Goal: Register for event/course

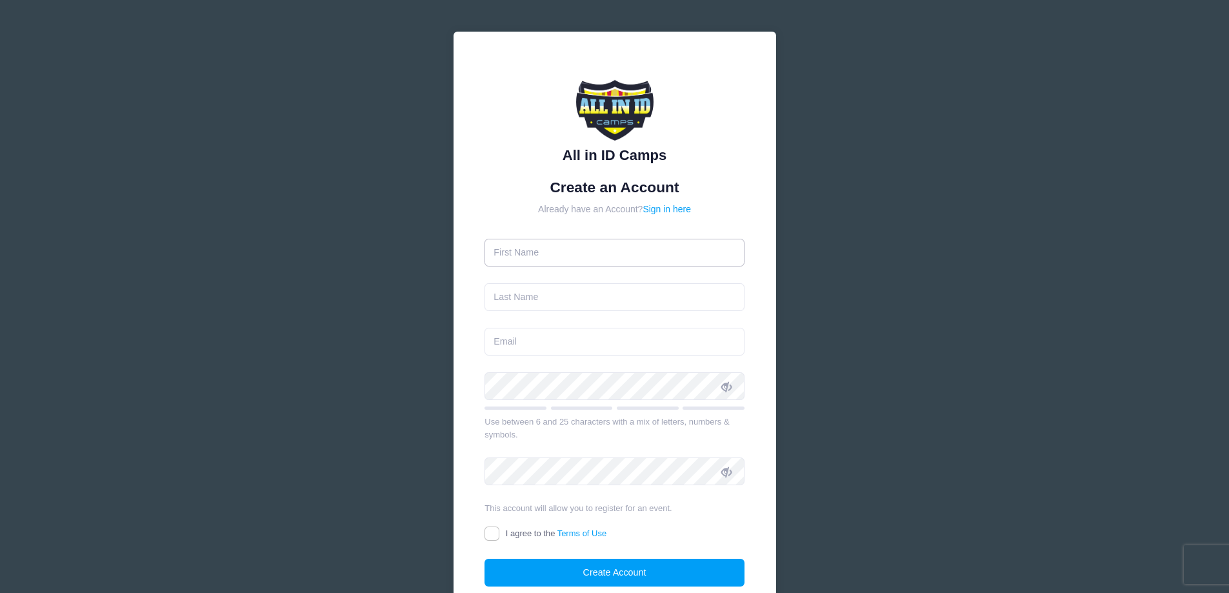
click at [520, 253] on input "text" at bounding box center [614, 253] width 260 height 28
type input "[PERSON_NAME]"
type input "Doron"
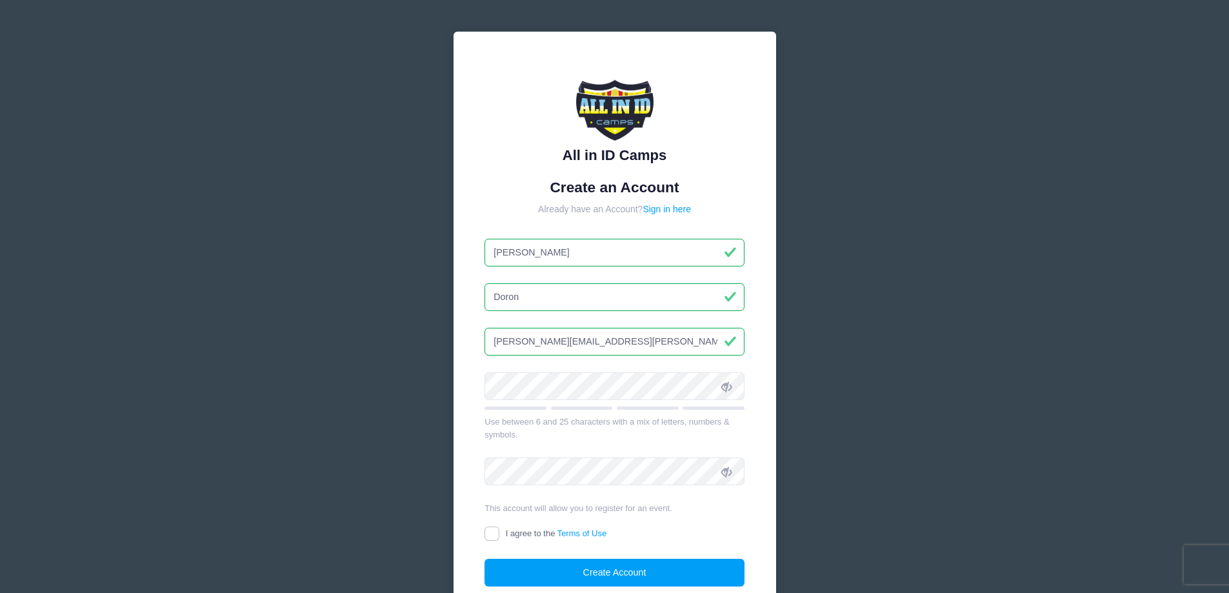
type input "[PERSON_NAME][EMAIL_ADDRESS][PERSON_NAME][PERSON_NAME][DOMAIN_NAME]"
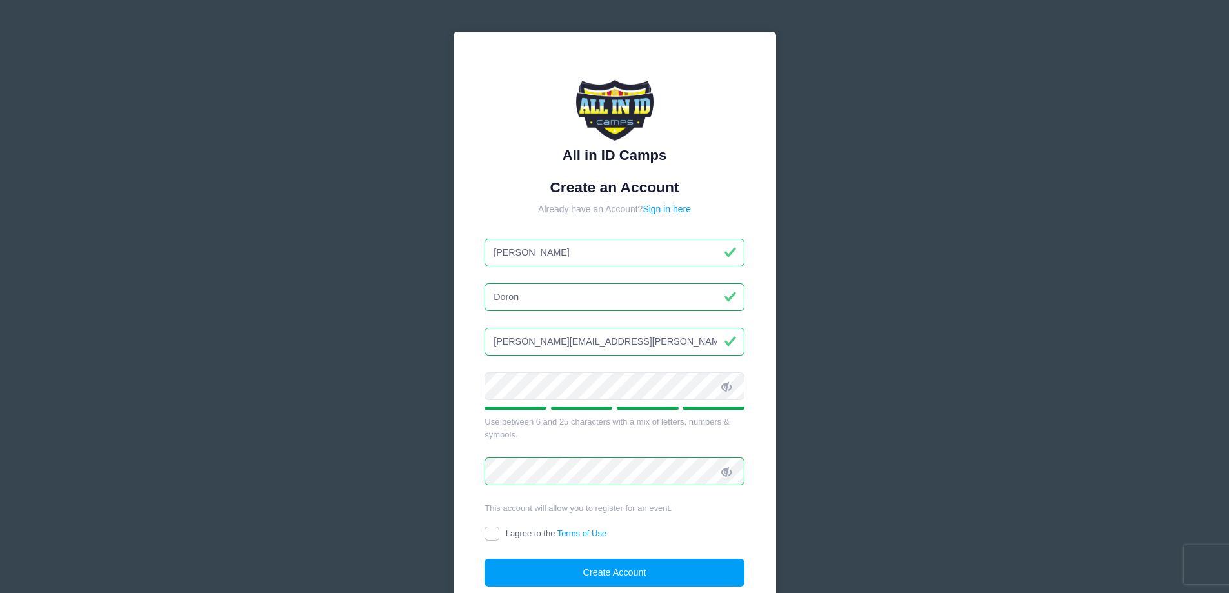
click at [738, 435] on div "Use between 6 and 25 characters with a mix of letters, numbers & symbols." at bounding box center [614, 427] width 260 height 25
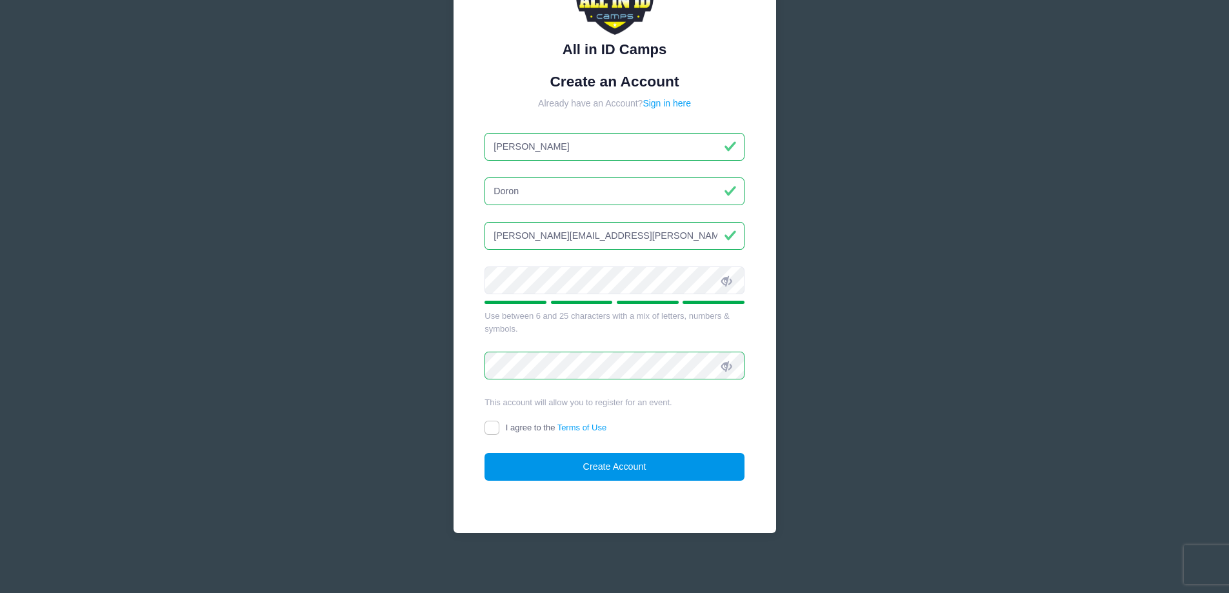
scroll to position [109, 0]
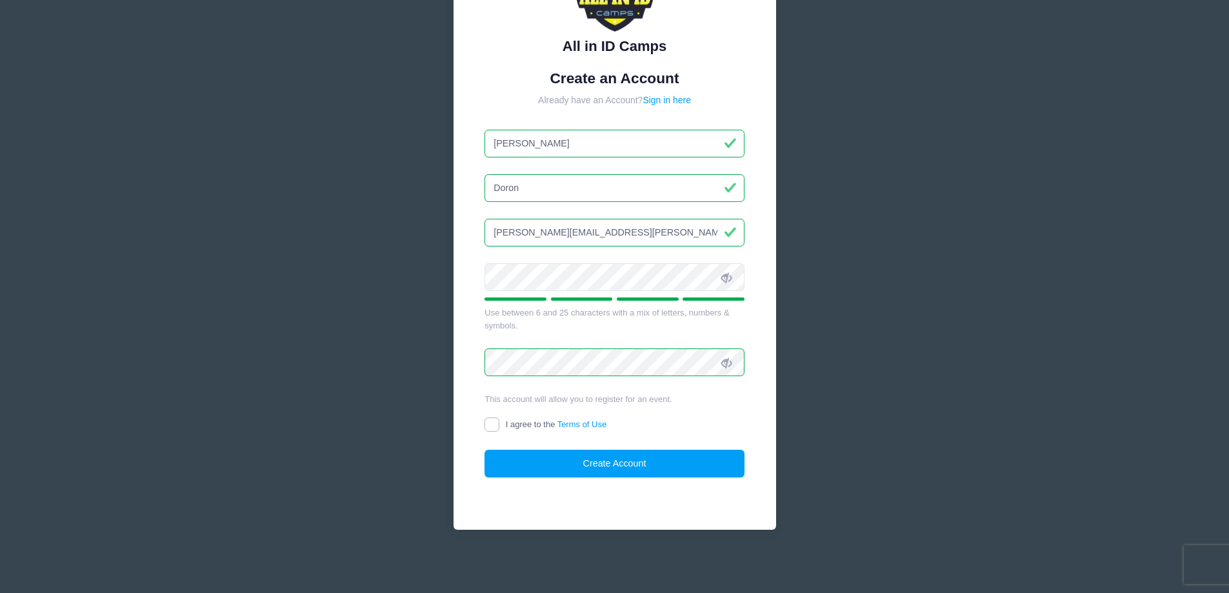
click at [495, 423] on input "I agree to the Terms of Use" at bounding box center [491, 424] width 15 height 15
checkbox input "true"
click at [626, 457] on button "Create Account" at bounding box center [614, 464] width 260 height 28
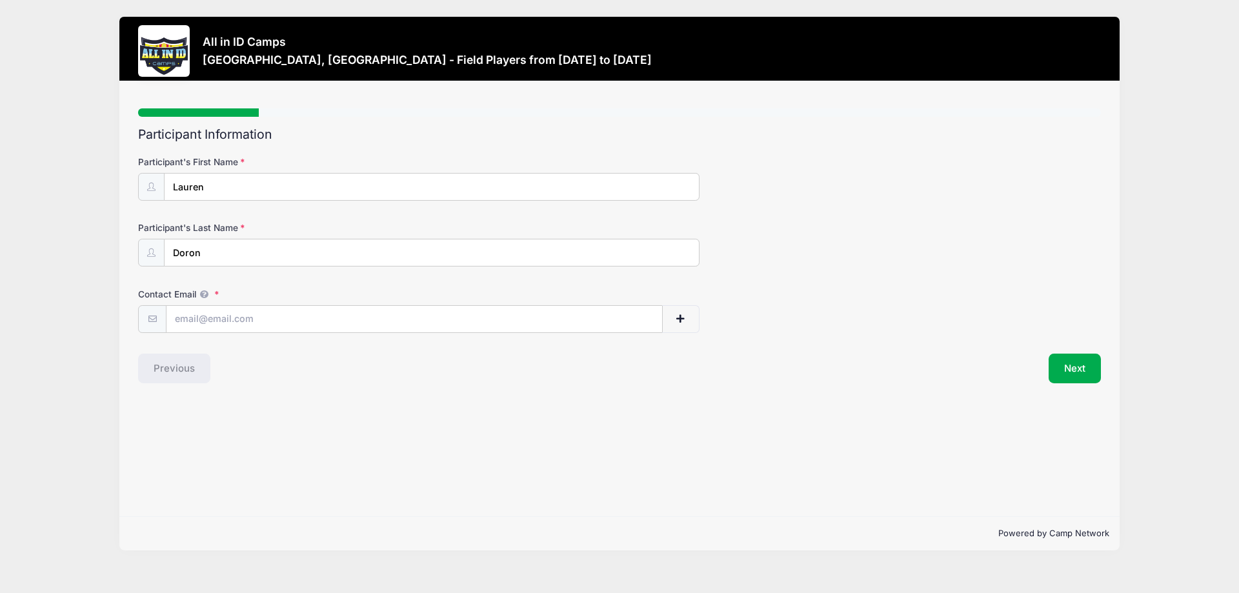
click at [215, 293] on label "Contact Email" at bounding box center [298, 294] width 321 height 13
click at [215, 306] on input "Contact Email" at bounding box center [413, 320] width 495 height 28
click at [209, 321] on input "Contact Email" at bounding box center [413, 320] width 495 height 28
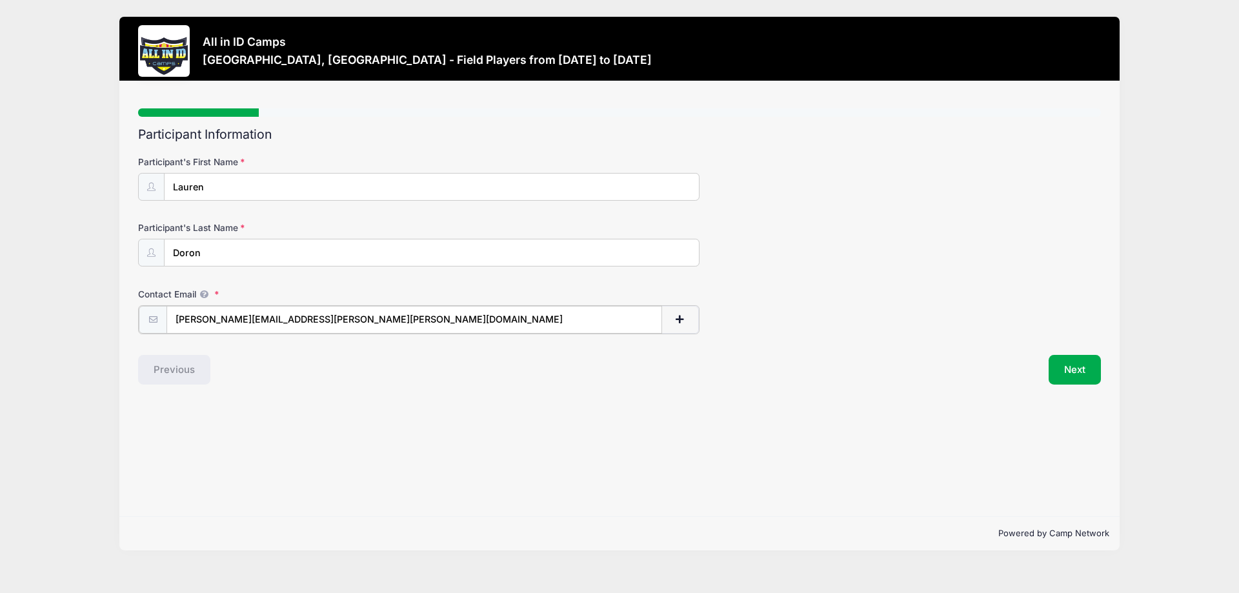
type input "[PERSON_NAME][EMAIL_ADDRESS][PERSON_NAME][PERSON_NAME][DOMAIN_NAME]"
click at [678, 317] on span "button" at bounding box center [680, 319] width 12 height 9
click at [220, 390] on input "text" at bounding box center [373, 386] width 415 height 28
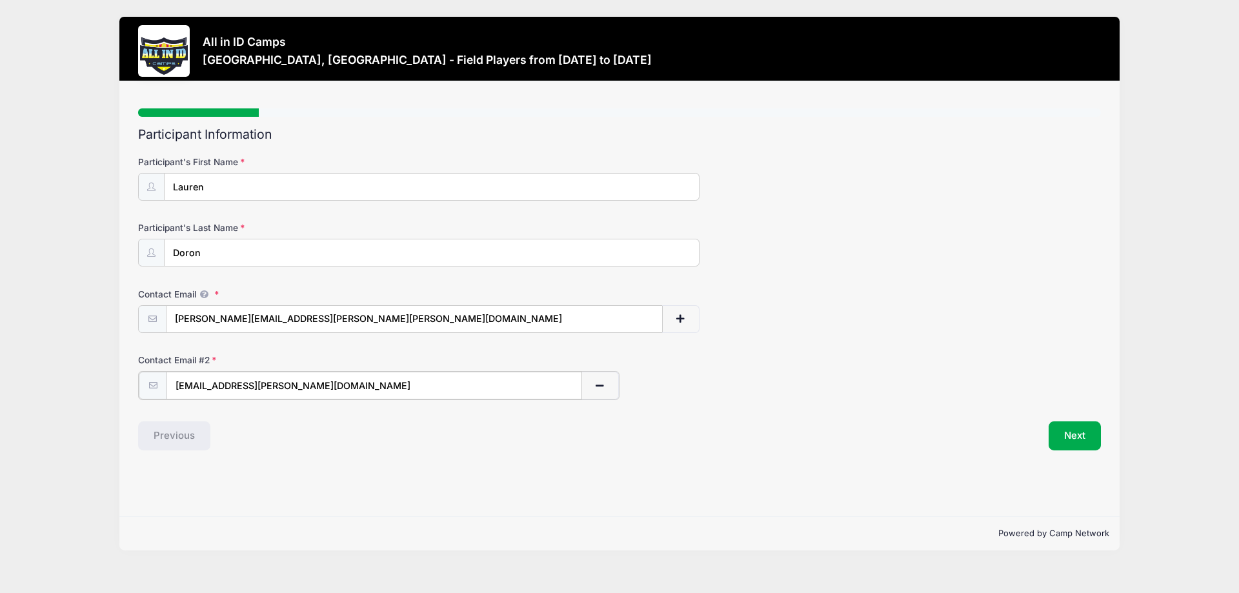
type input "lauren.g.doron@gmail.com"
click at [595, 388] on span "button" at bounding box center [600, 385] width 12 height 9
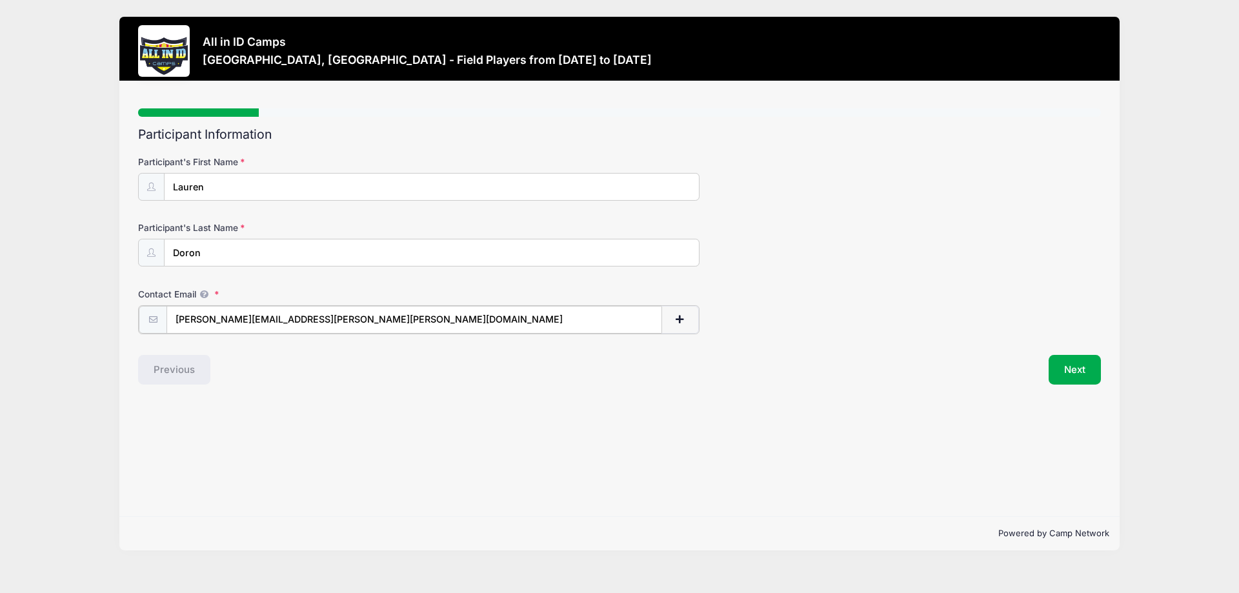
click at [684, 319] on span "button" at bounding box center [680, 319] width 12 height 9
drag, startPoint x: 276, startPoint y: 320, endPoint x: 143, endPoint y: 289, distance: 137.1
click at [137, 297] on div "Step 1 /7 Step 1 Step 2 Step 3 Step 4 Step 5 Policies Extra Items Summary Parti…" at bounding box center [619, 298] width 1000 height 435
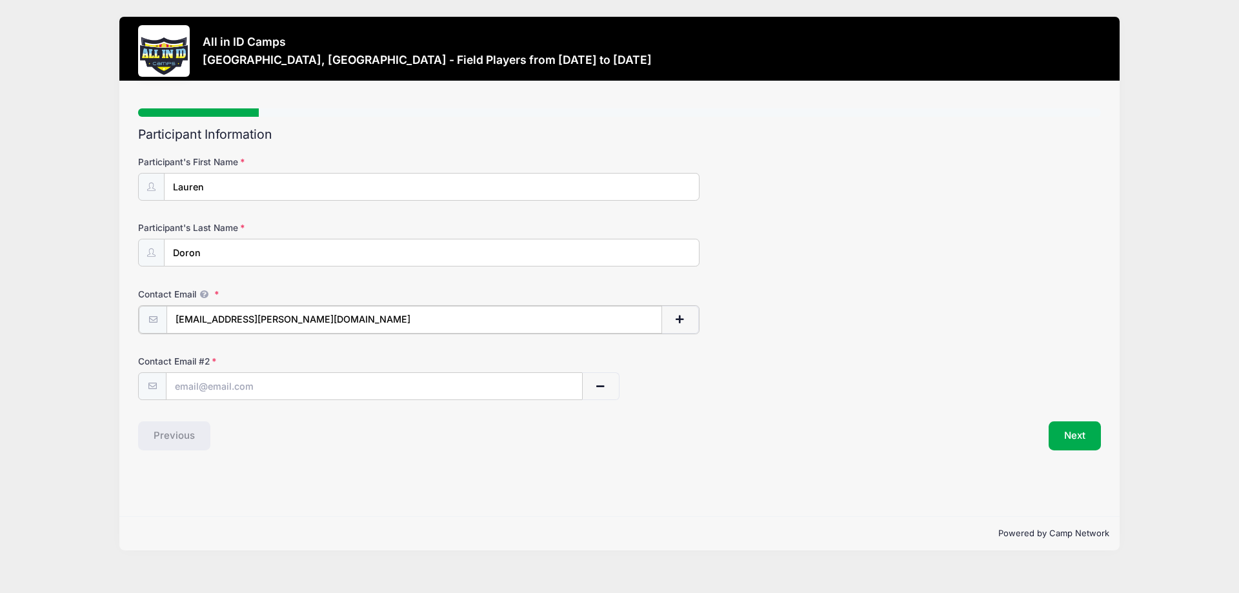
type input "lauren.g.doron@gmail.com"
click at [190, 381] on input "text" at bounding box center [373, 386] width 415 height 28
type input "[PERSON_NAME][EMAIL_ADDRESS][PERSON_NAME][PERSON_NAME][DOMAIN_NAME]"
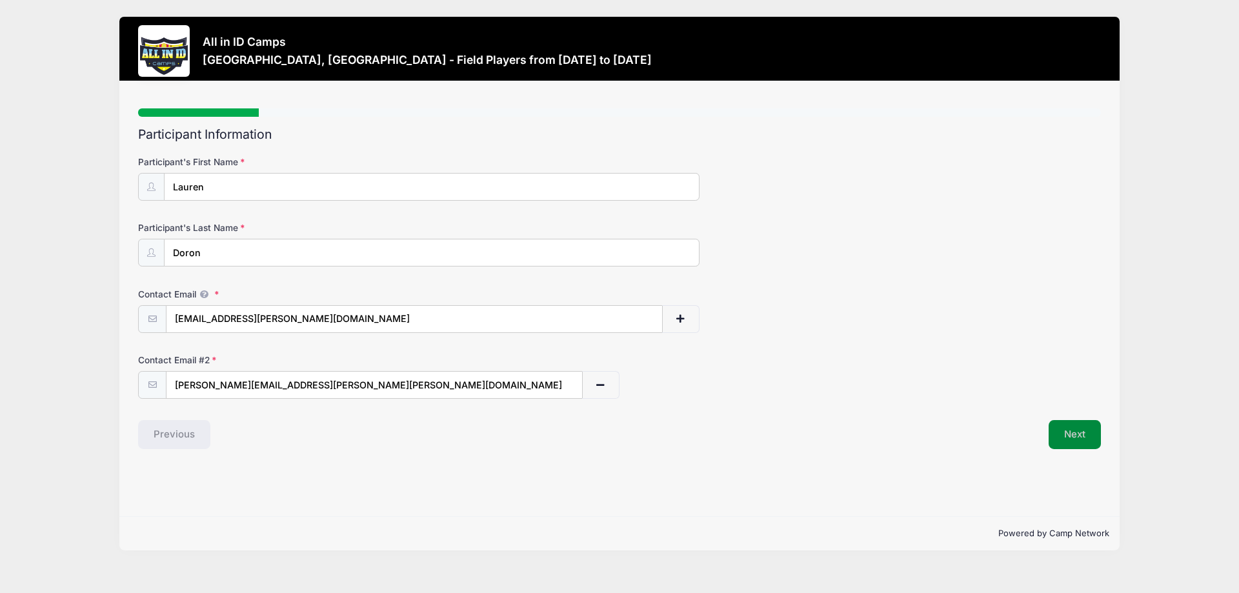
click at [1072, 441] on button "Next" at bounding box center [1074, 435] width 52 height 30
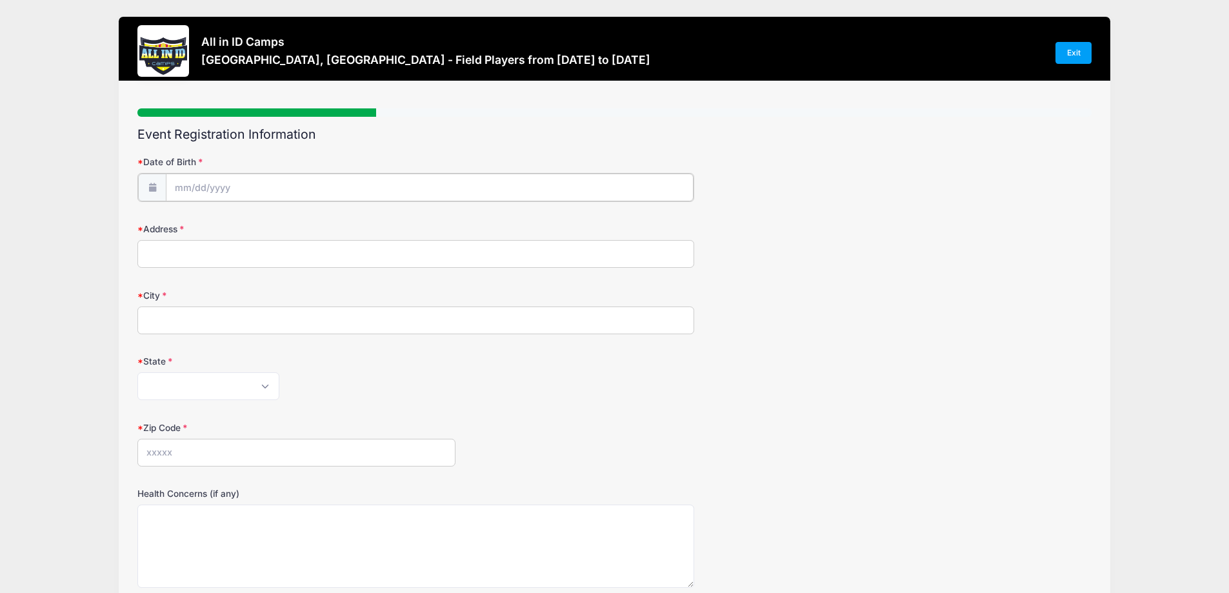
click at [230, 186] on input "Date of Birth" at bounding box center [430, 188] width 528 height 28
click at [229, 186] on input "Date of Birth" at bounding box center [430, 188] width 528 height 28
click at [246, 221] on select "January February March April May June July August September October November De…" at bounding box center [232, 222] width 57 height 17
select select "7"
click at [204, 214] on select "January February March April May June July August September October November De…" at bounding box center [232, 222] width 57 height 17
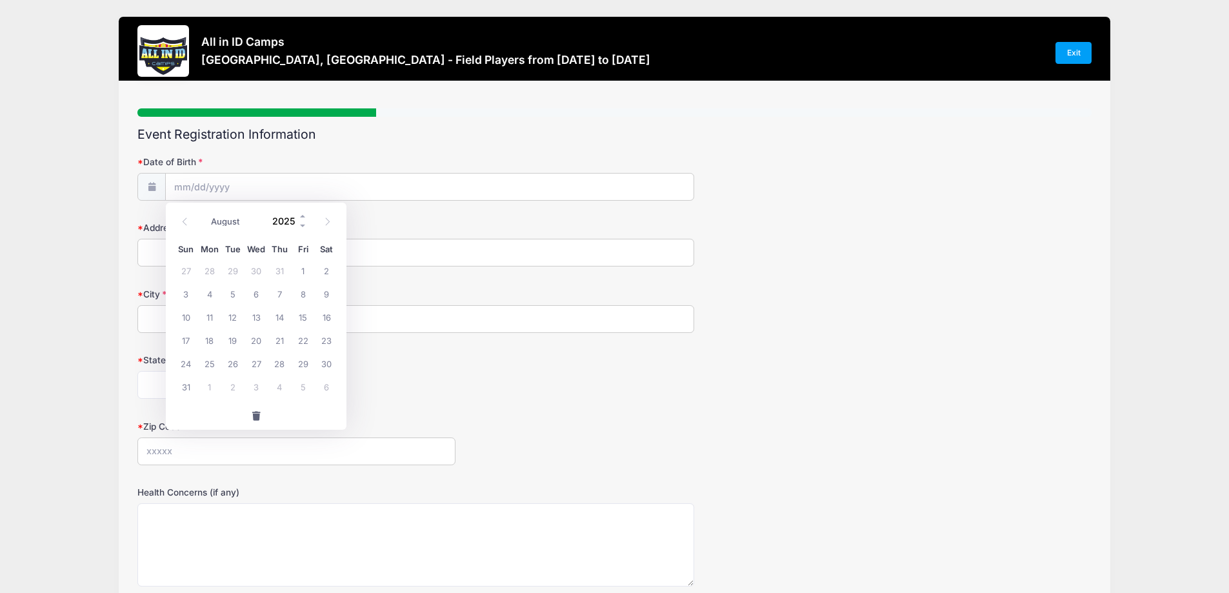
click at [285, 223] on input "2025" at bounding box center [287, 221] width 42 height 19
click at [303, 216] on span at bounding box center [303, 217] width 9 height 10
click at [304, 223] on span at bounding box center [303, 226] width 9 height 10
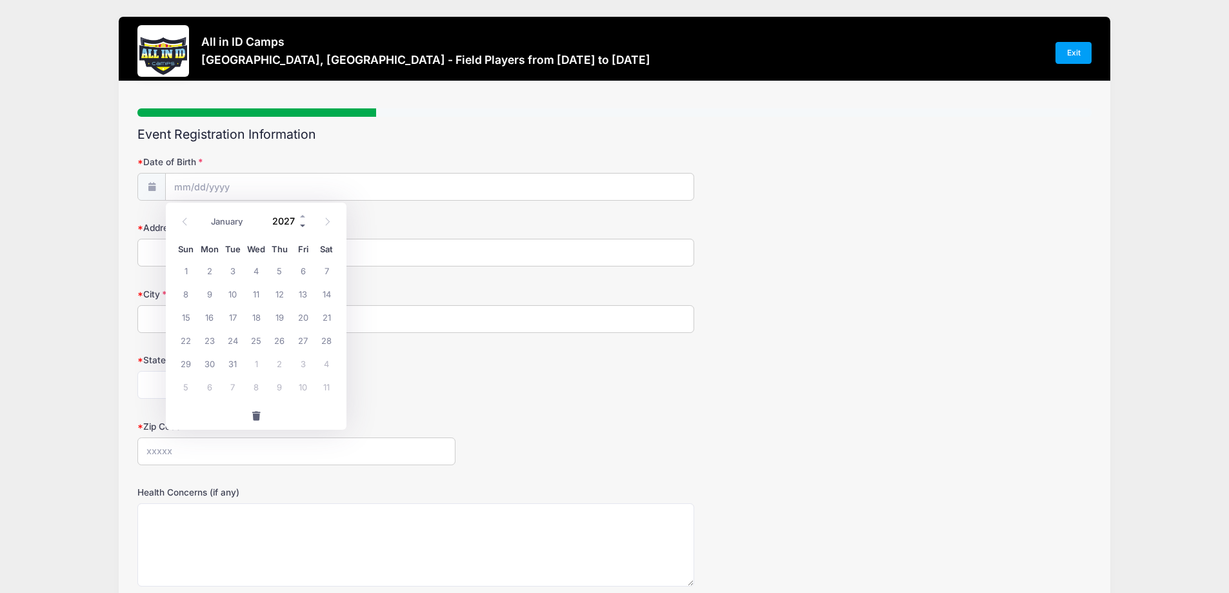
click at [304, 223] on span at bounding box center [303, 226] width 9 height 10
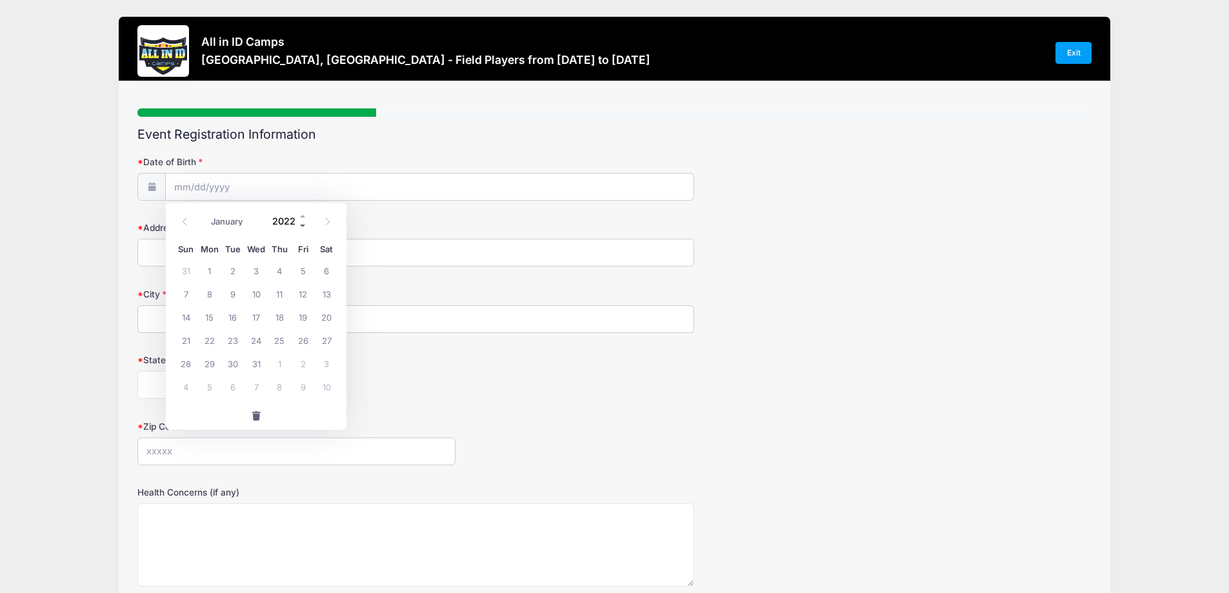
click at [304, 223] on span at bounding box center [303, 226] width 9 height 10
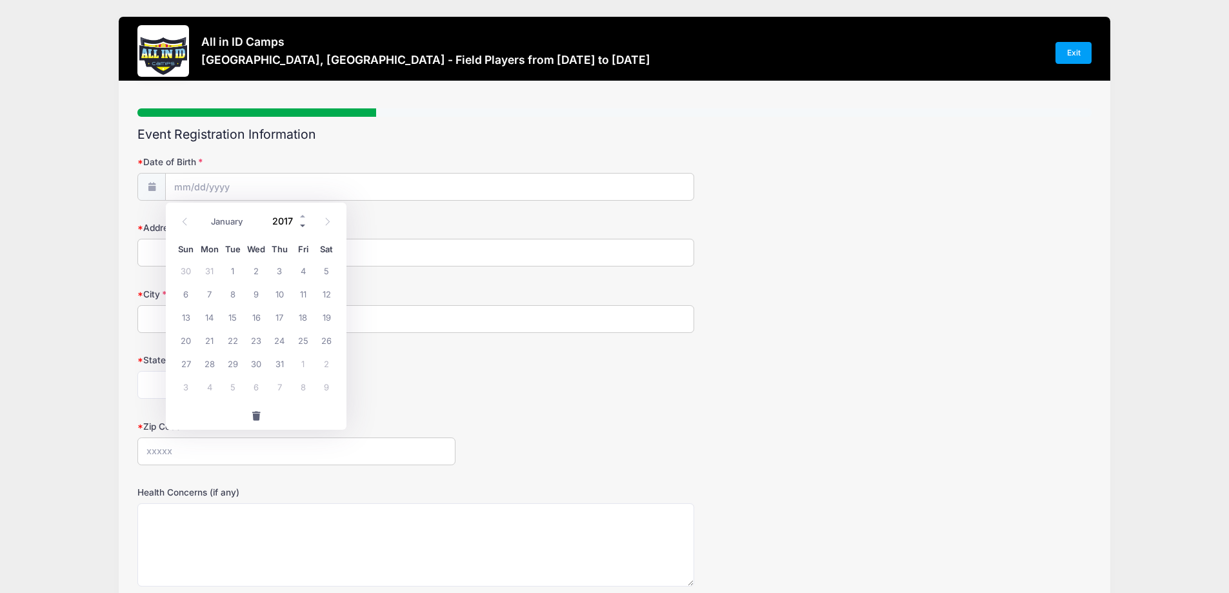
click at [304, 223] on span at bounding box center [303, 226] width 9 height 10
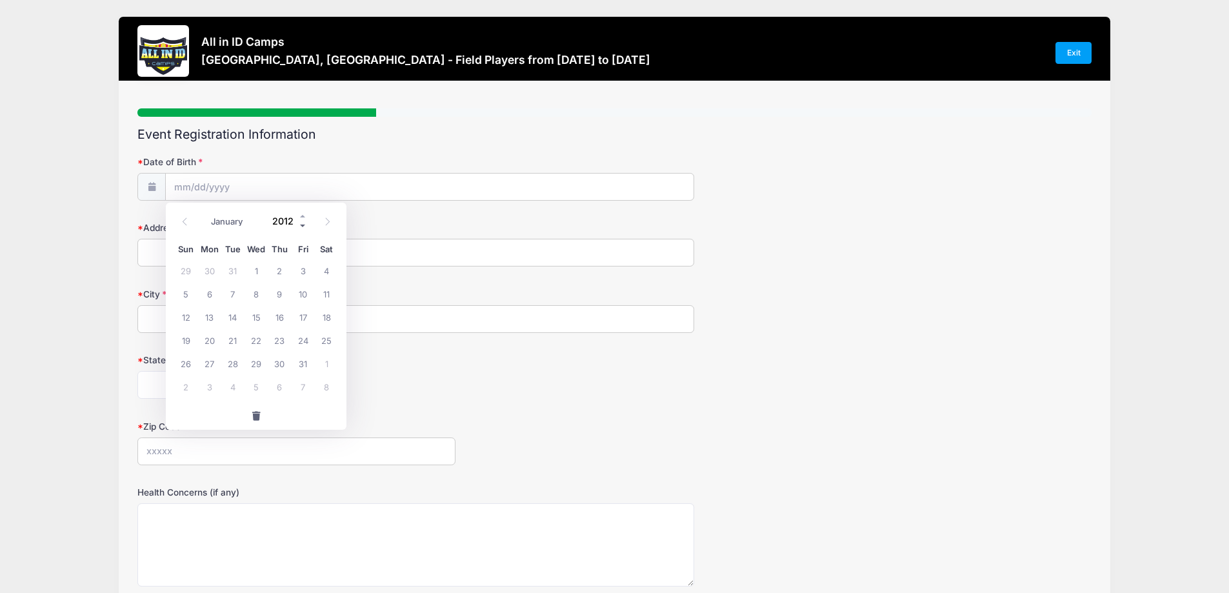
click at [304, 223] on span at bounding box center [303, 226] width 9 height 10
type input "2010"
click at [205, 292] on span "9" at bounding box center [209, 293] width 23 height 23
type input "08/09/2010"
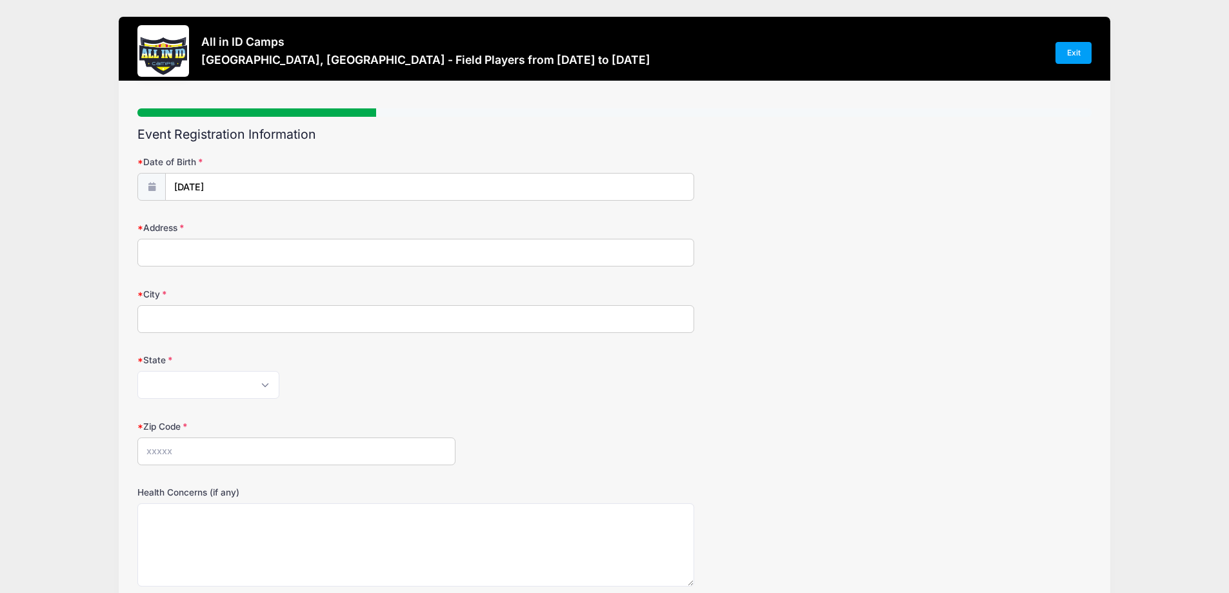
click at [184, 257] on input "Address" at bounding box center [415, 253] width 557 height 28
type input "784 Oriole Drive"
type input "Virginia Beach"
click at [266, 384] on select "Alabama Alaska American Samoa Arizona Arkansas Armed Forces Africa Armed Forces…" at bounding box center [208, 385] width 142 height 28
select select "VA"
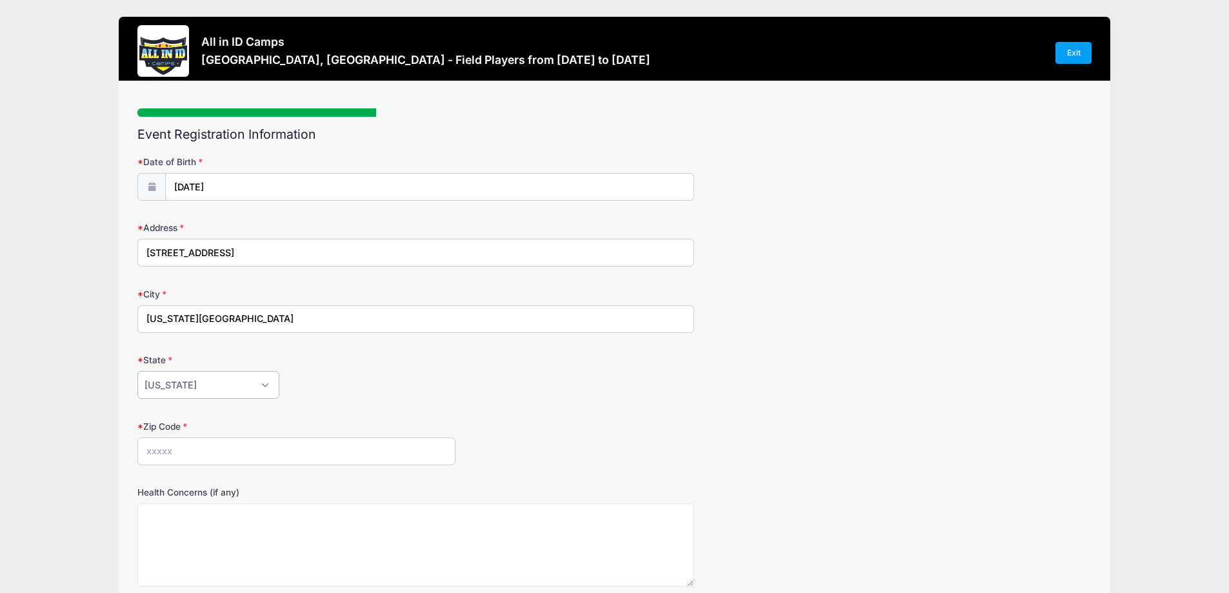
click at [137, 371] on select "Alabama Alaska American Samoa Arizona Arkansas Armed Forces Africa Armed Forces…" at bounding box center [208, 385] width 142 height 28
click at [173, 454] on input "Zip Code" at bounding box center [296, 451] width 318 height 28
type input "23451"
click at [546, 454] on div "Zip Code 23451" at bounding box center [614, 442] width 954 height 45
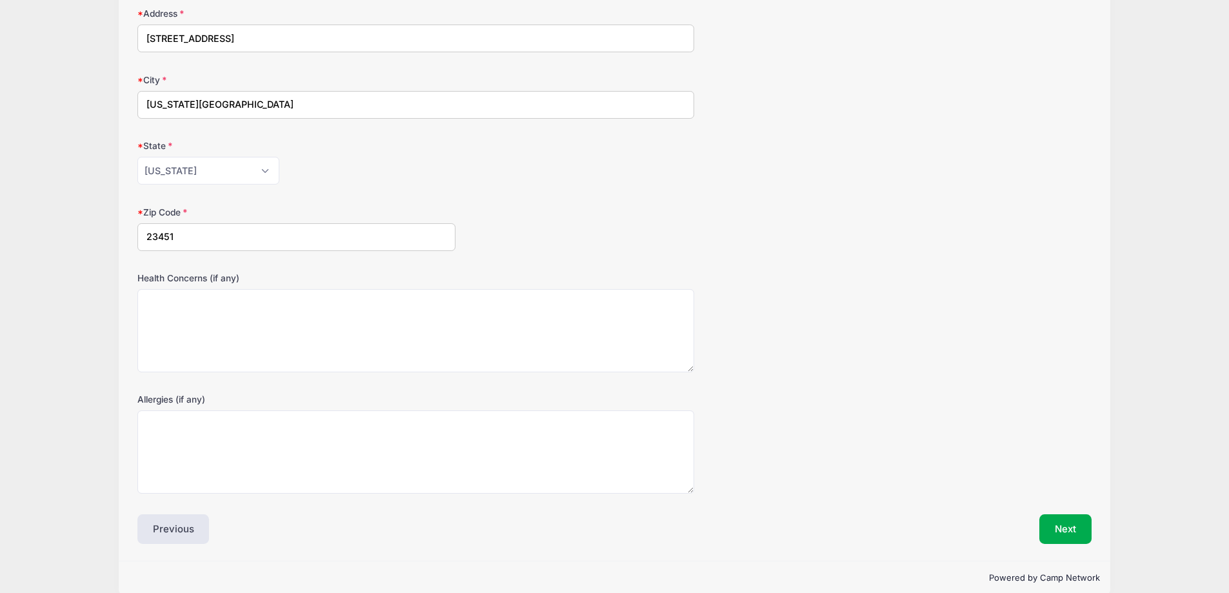
scroll to position [233, 0]
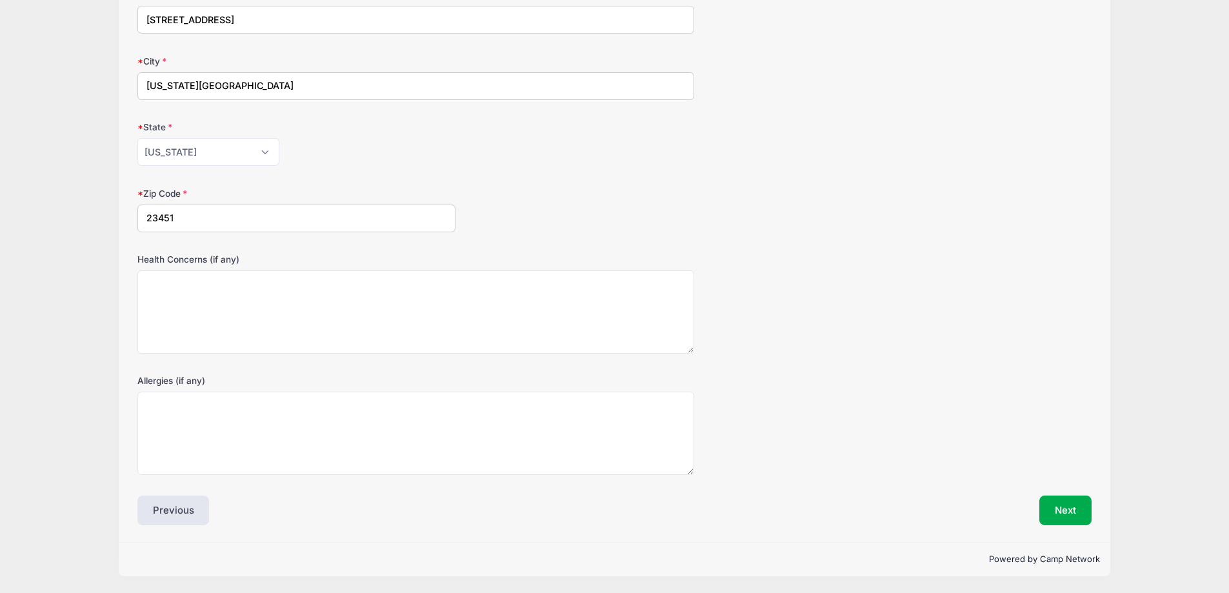
click at [826, 327] on div "Health Concerns (if any)" at bounding box center [614, 303] width 954 height 101
click at [1077, 511] on button "Next" at bounding box center [1065, 510] width 52 height 30
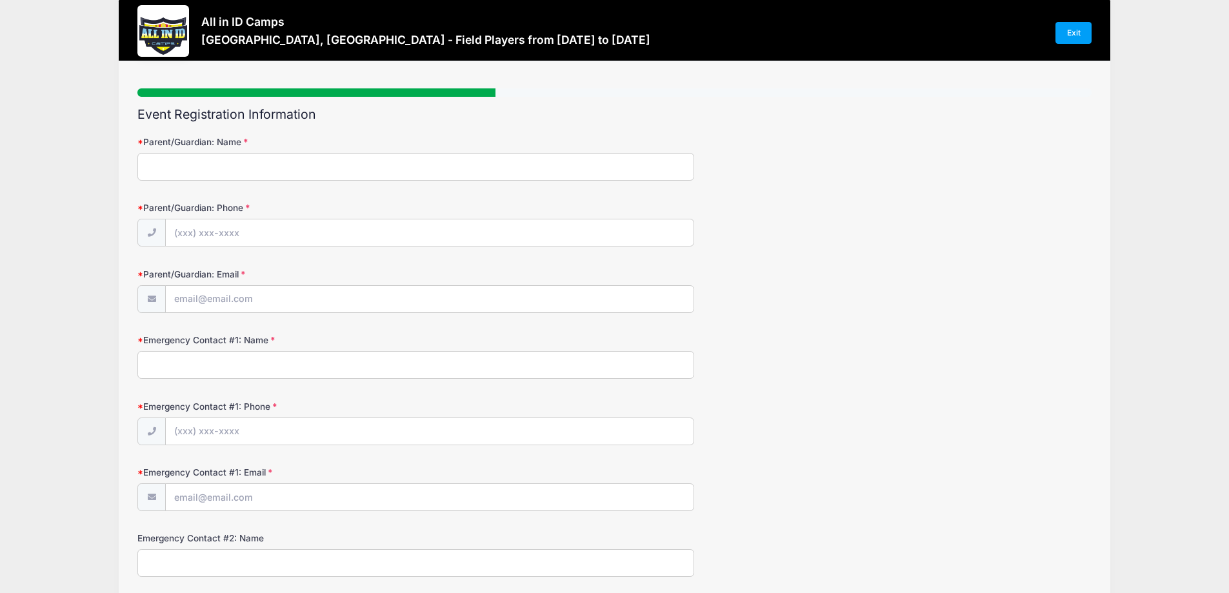
scroll to position [0, 0]
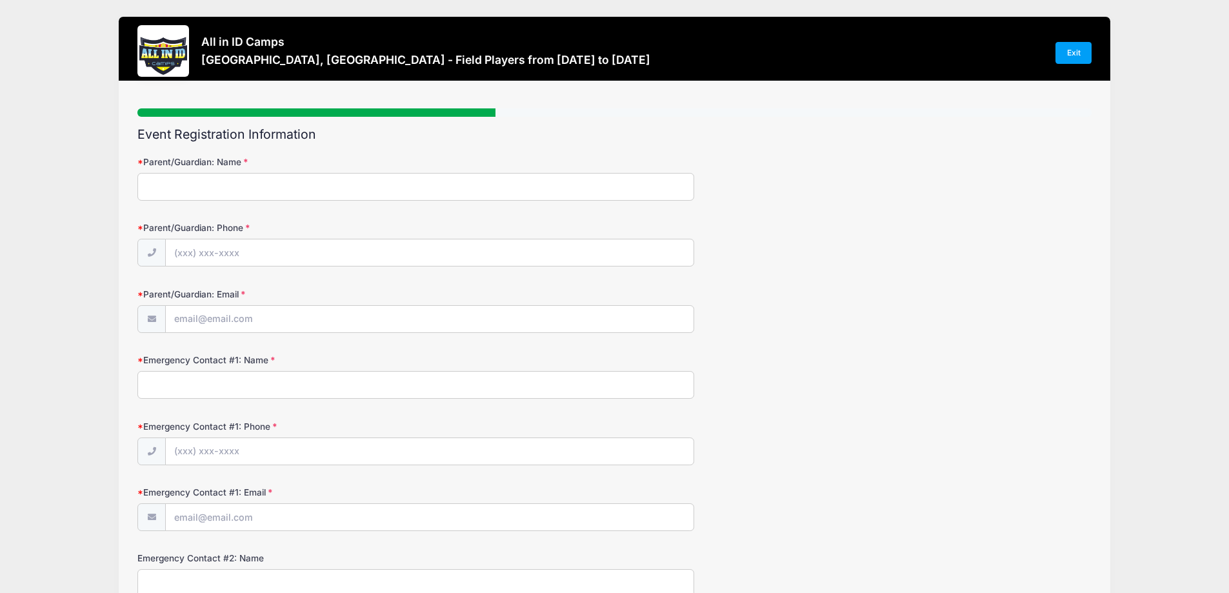
click at [178, 185] on input "Parent/Guardian: Name" at bounding box center [415, 187] width 557 height 28
type input "Amy Doron"
type input "(757) 536-7774"
click at [211, 317] on input "Parent/Guardian: Email" at bounding box center [430, 320] width 528 height 28
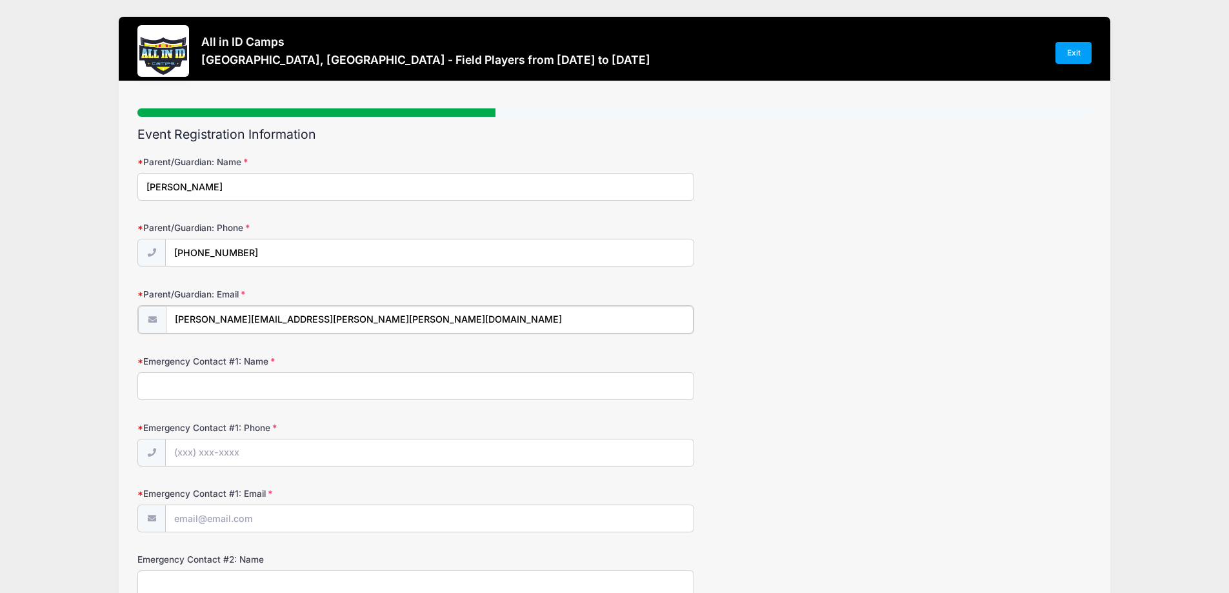
type input "[PERSON_NAME][EMAIL_ADDRESS][PERSON_NAME][PERSON_NAME][DOMAIN_NAME]"
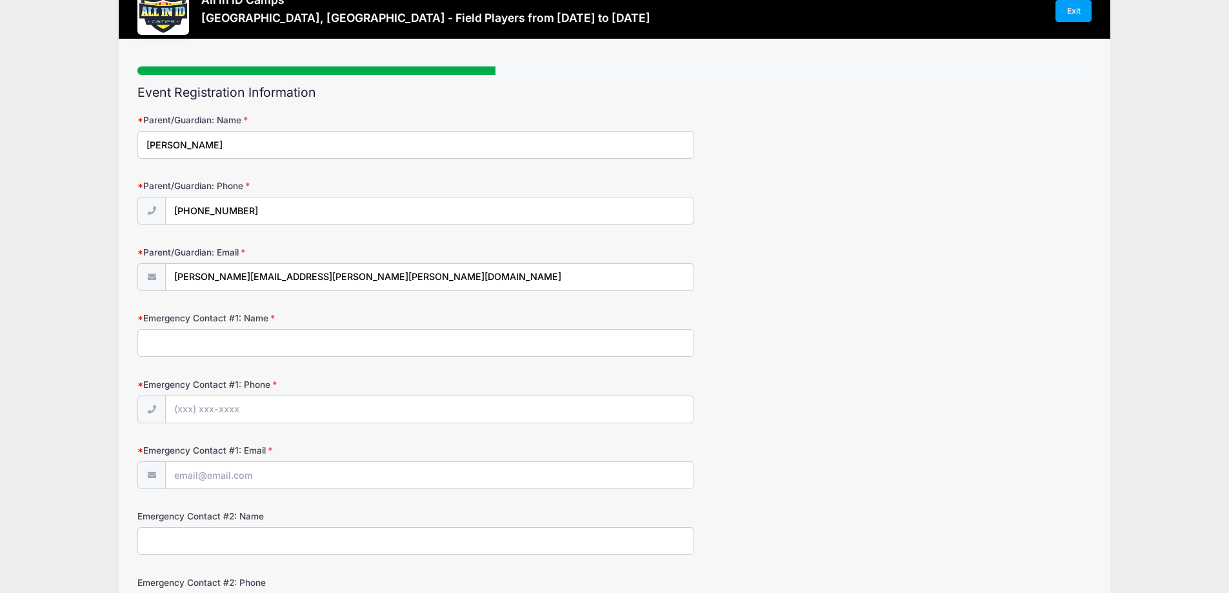
scroll to position [65, 0]
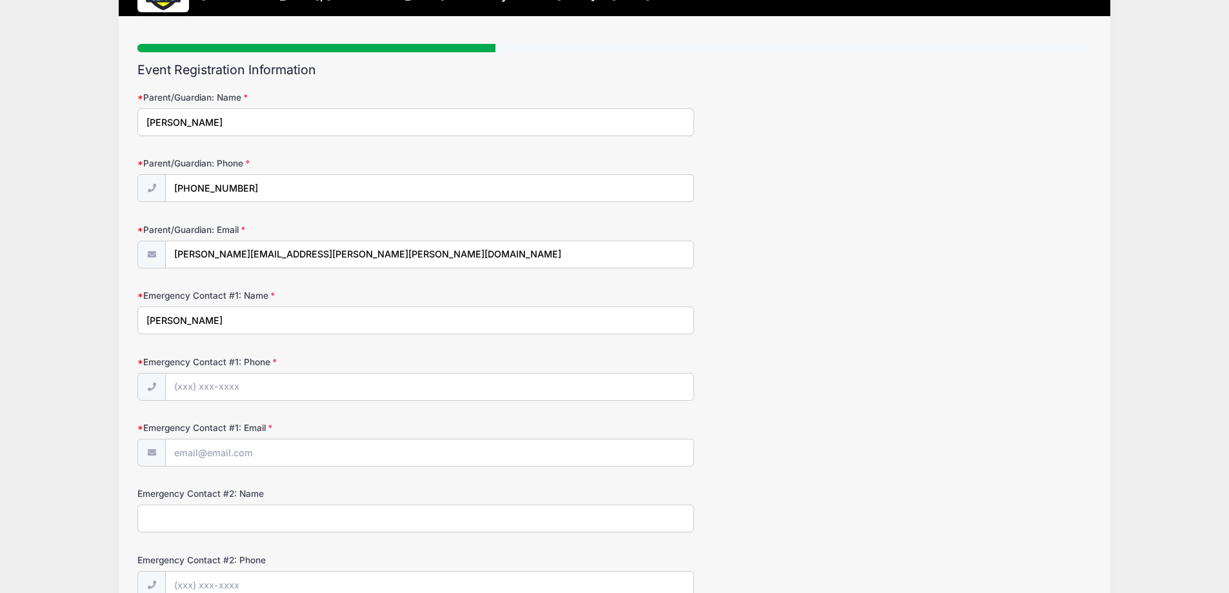
type input "Amy Doron"
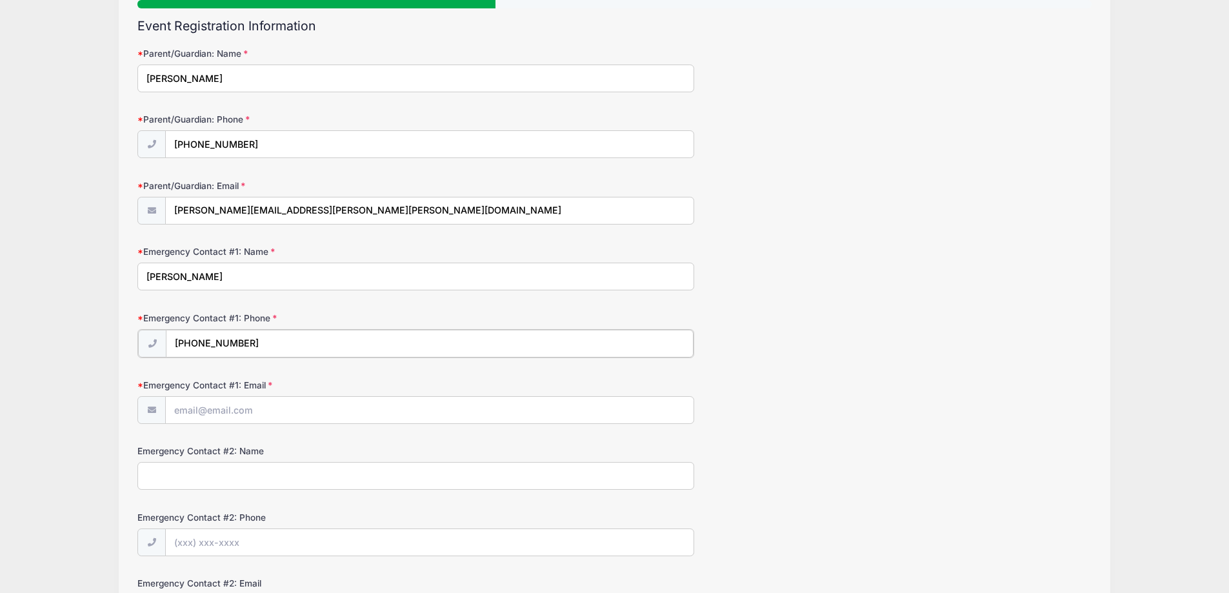
scroll to position [129, 0]
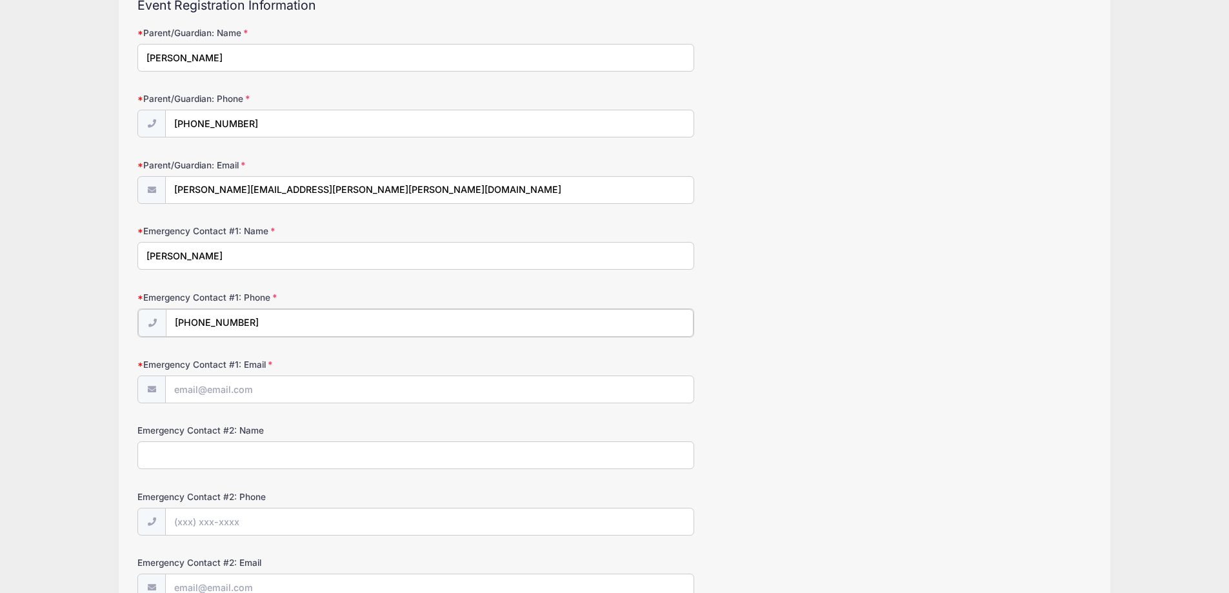
type input "(757) 536-7774"
click at [190, 395] on input "Emergency Contact #1: Email" at bounding box center [430, 389] width 528 height 28
type input "[PERSON_NAME][EMAIL_ADDRESS][PERSON_NAME][PERSON_NAME][DOMAIN_NAME]"
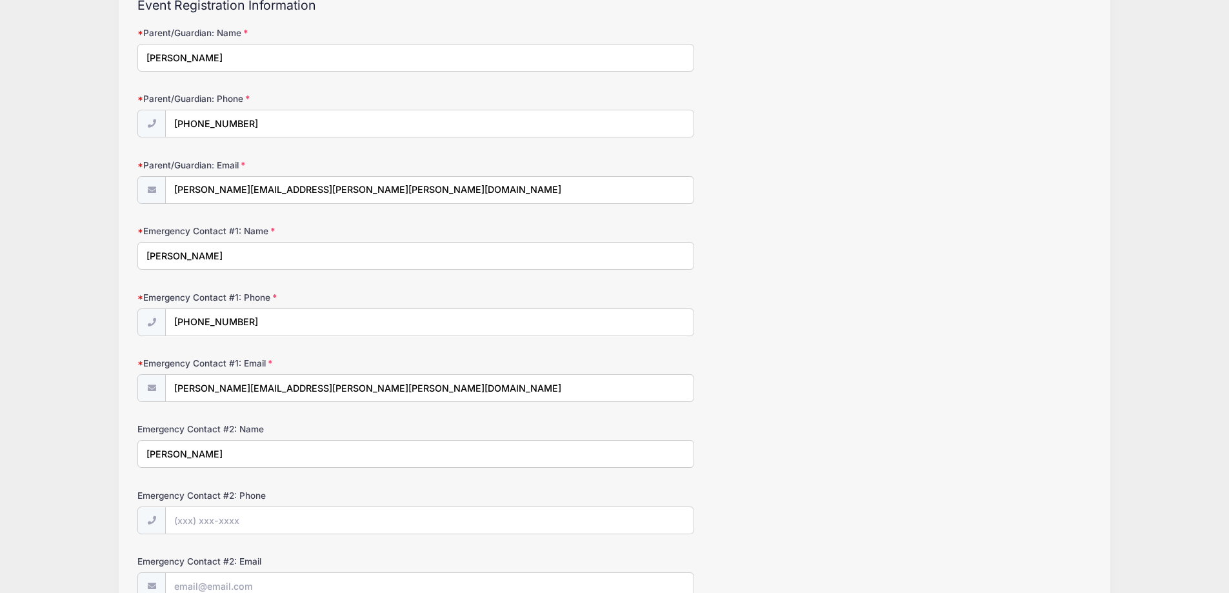
type input "Sagie Doron"
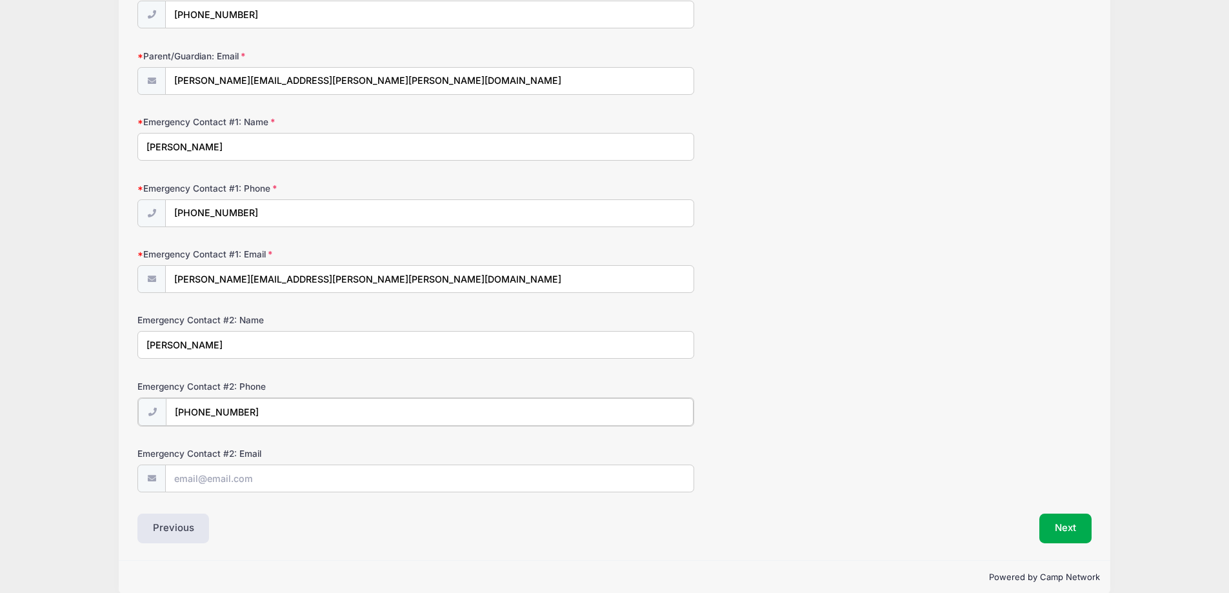
scroll to position [256, 0]
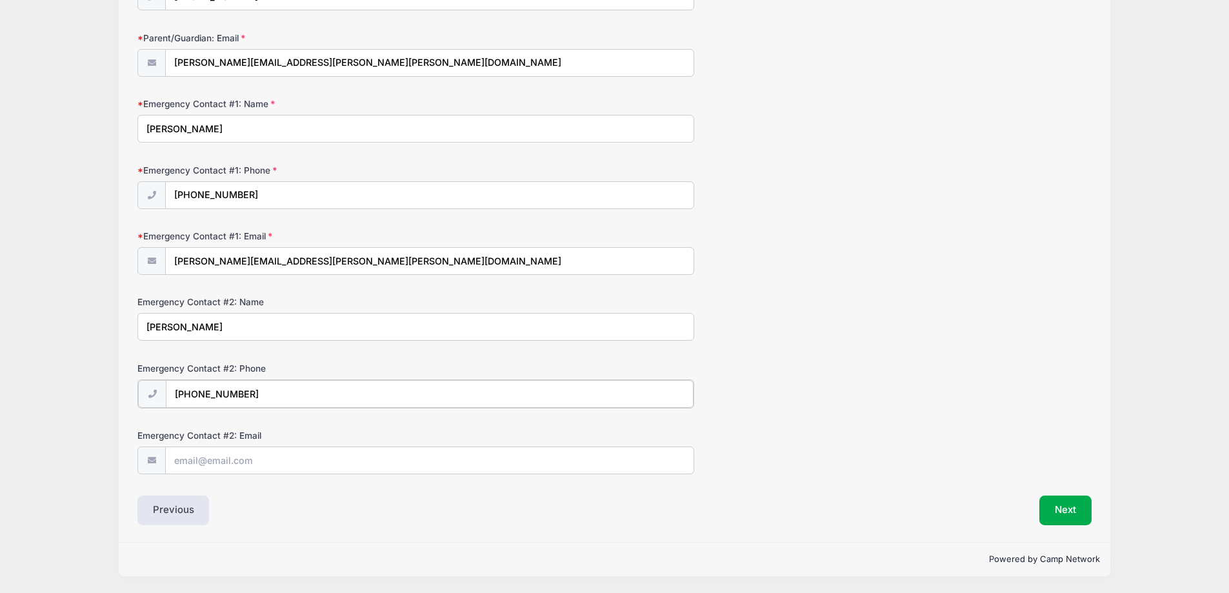
type input "(757) 406-9051"
click at [221, 460] on input "Emergency Contact #2: Email" at bounding box center [430, 460] width 528 height 28
type input "doron@cox.net"
click at [1071, 513] on button "Next" at bounding box center [1065, 510] width 52 height 30
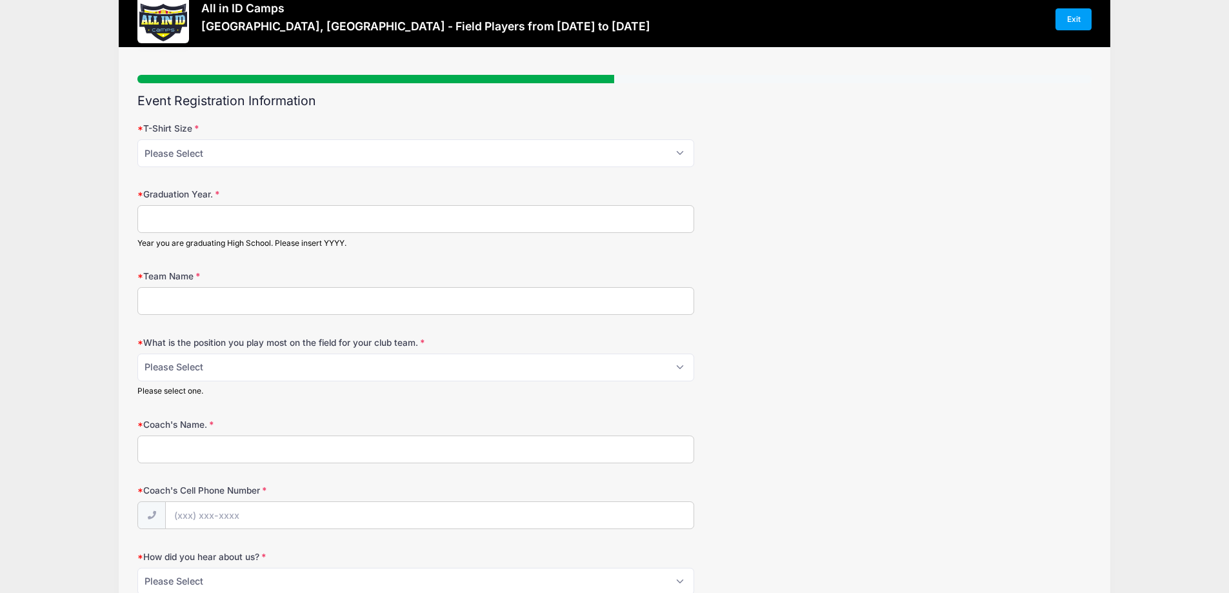
scroll to position [0, 0]
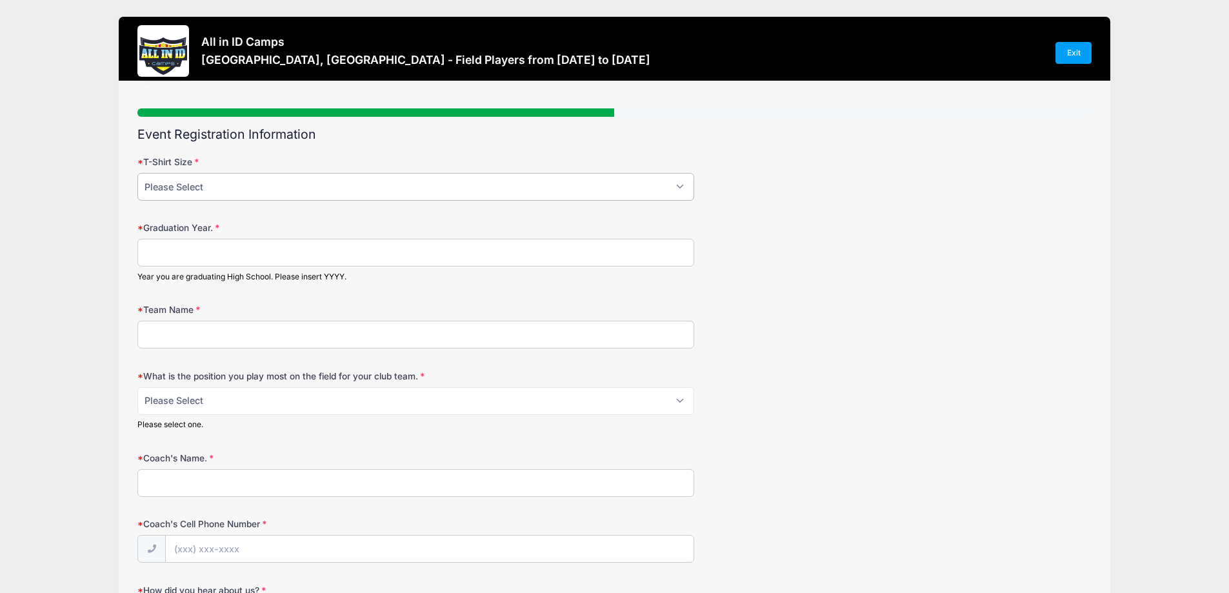
click at [681, 188] on select "Please Select YM YL AS AM AL AXL" at bounding box center [415, 187] width 557 height 28
select select "AM"
click at [137, 173] on select "Please Select YM YL AS AM AL AXL" at bounding box center [415, 187] width 557 height 28
click at [158, 251] on input "Graduation Year." at bounding box center [415, 253] width 557 height 28
type input "2028"
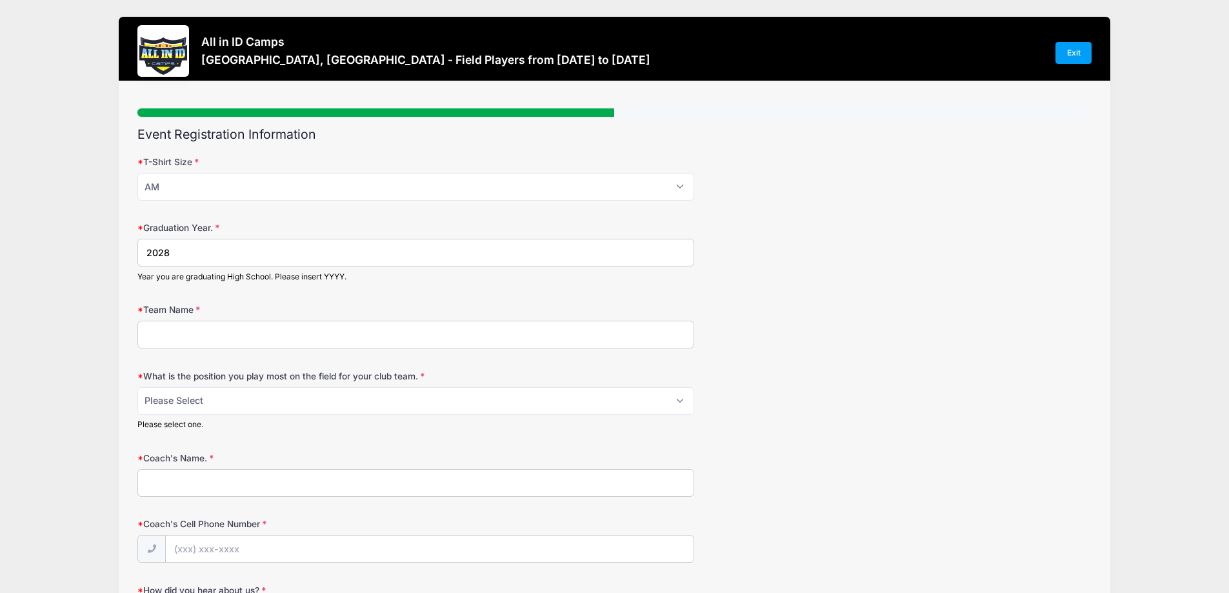
click at [179, 327] on input "Team Name" at bounding box center [415, 335] width 557 height 28
click at [183, 308] on label "Team Name" at bounding box center [296, 309] width 318 height 13
click at [183, 321] on input "Team Name" at bounding box center [415, 335] width 557 height 28
click at [198, 308] on label "Team Name" at bounding box center [296, 309] width 318 height 13
click at [198, 321] on input "Team Name" at bounding box center [415, 335] width 557 height 28
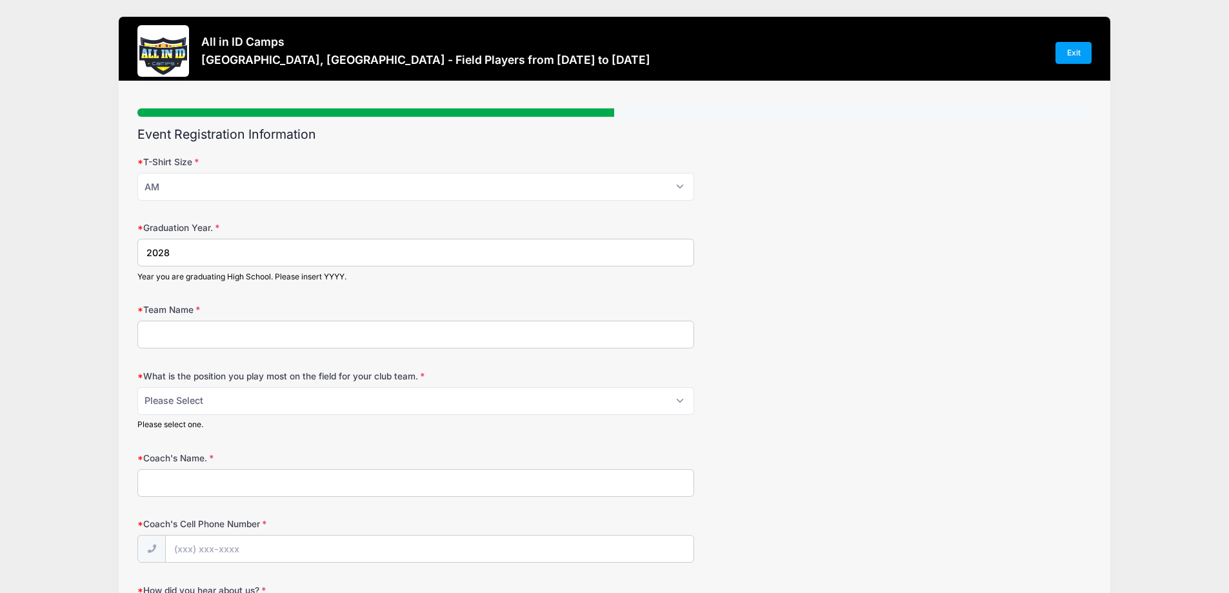
click at [179, 310] on label "Team Name" at bounding box center [296, 309] width 318 height 13
click at [179, 321] on input "Team Name" at bounding box center [415, 335] width 557 height 28
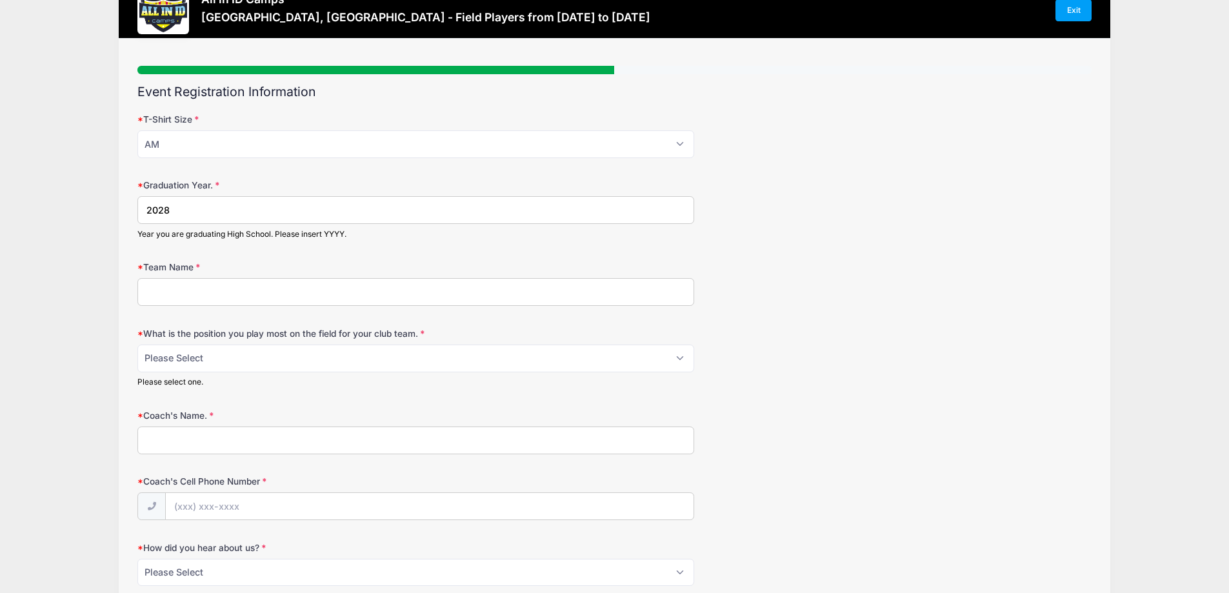
scroll to position [65, 0]
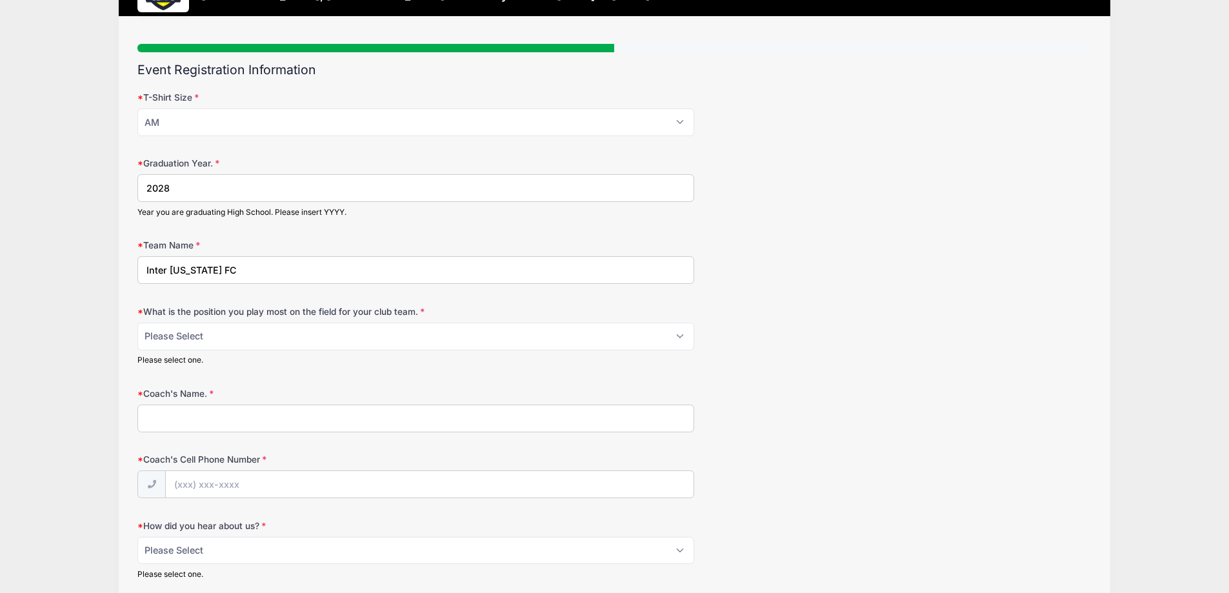
type input "Inter Virginia FC"
click at [679, 337] on select "Please Select 1-GK 2-RB 3-LB 4-CB 5-CB 6-DCM 7- Right Winger 8- CM 9-Striker 10…" at bounding box center [415, 337] width 557 height 28
click at [769, 442] on form "T-Shirt Size Please Select YM YL AS AM AL AXL Graduation Year. 2028 Year you ar…" at bounding box center [614, 335] width 954 height 489
click at [174, 421] on input "Coach's Name." at bounding box center [415, 418] width 557 height 28
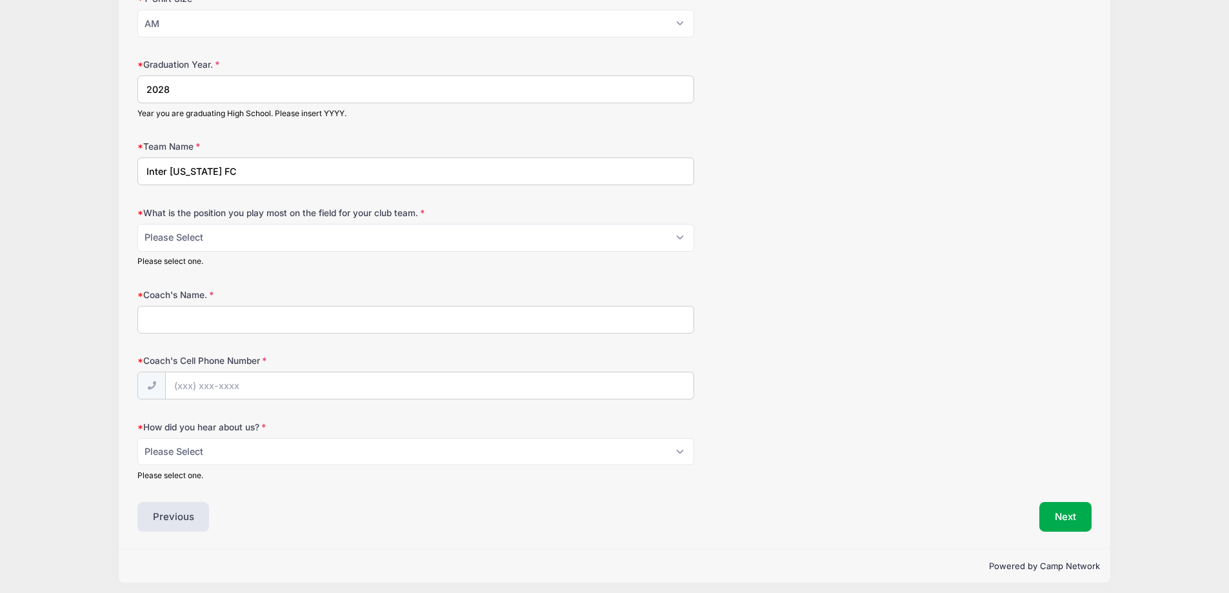
scroll to position [170, 0]
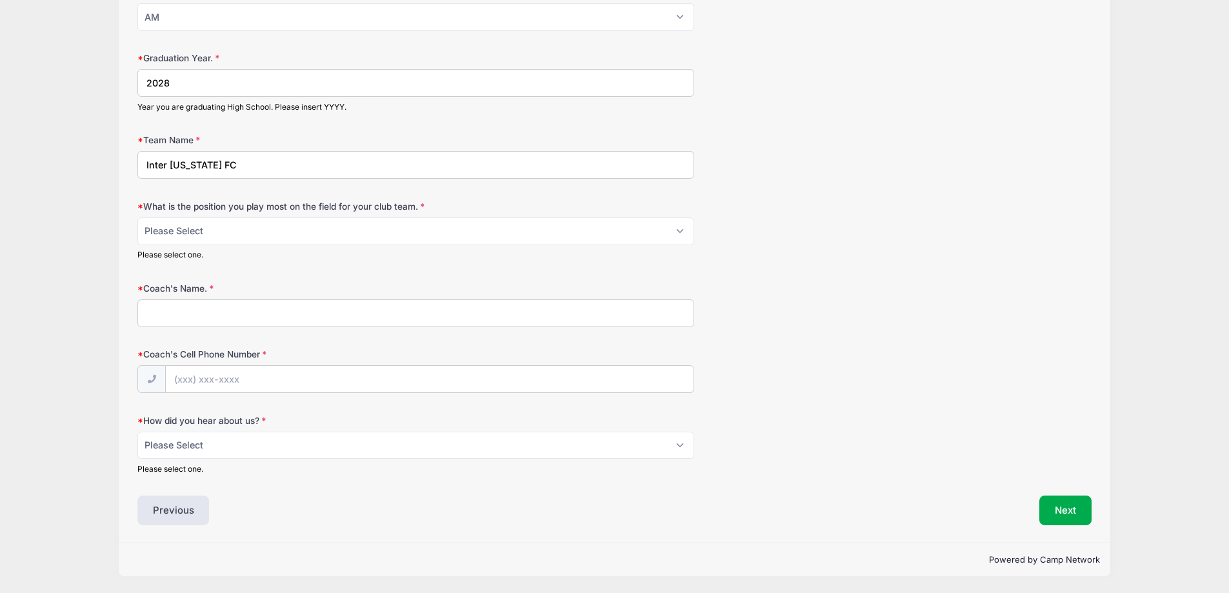
click at [783, 375] on div "Coach's Cell Phone Number" at bounding box center [614, 370] width 954 height 45
